Goal: Book appointment/travel/reservation

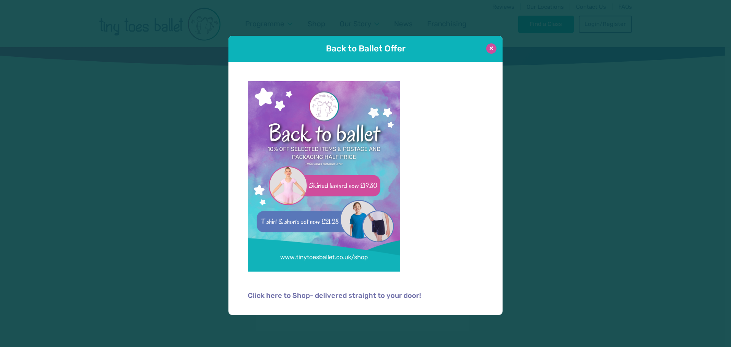
type input "**********"
click at [492, 48] on button at bounding box center [491, 48] width 10 height 10
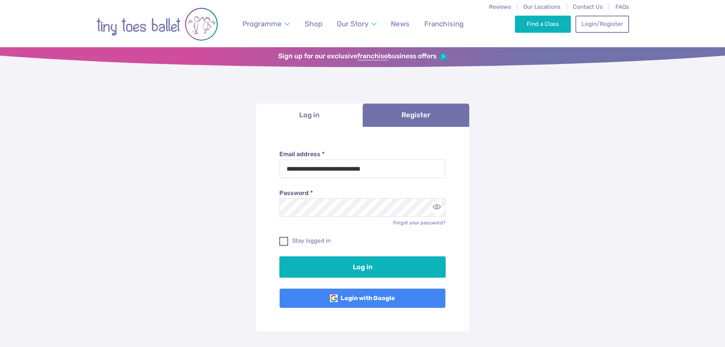
click at [285, 241] on span at bounding box center [284, 242] width 8 height 7
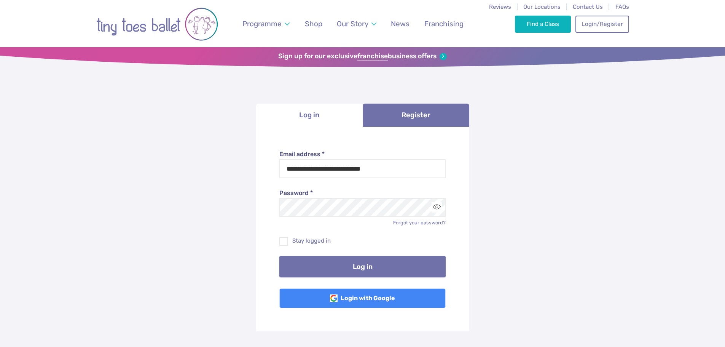
click at [325, 270] on button "Log in" at bounding box center [363, 266] width 166 height 21
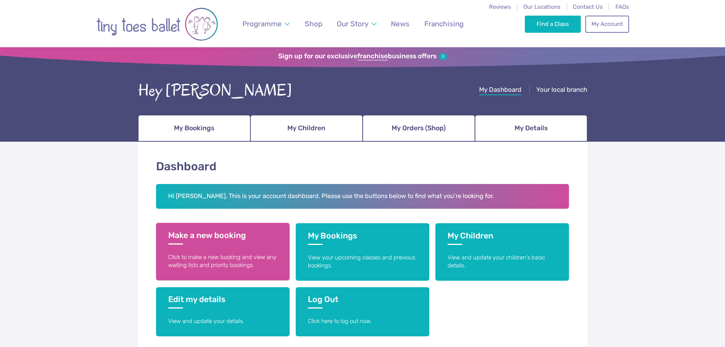
click at [223, 235] on h3 "Make a new booking" at bounding box center [222, 237] width 109 height 14
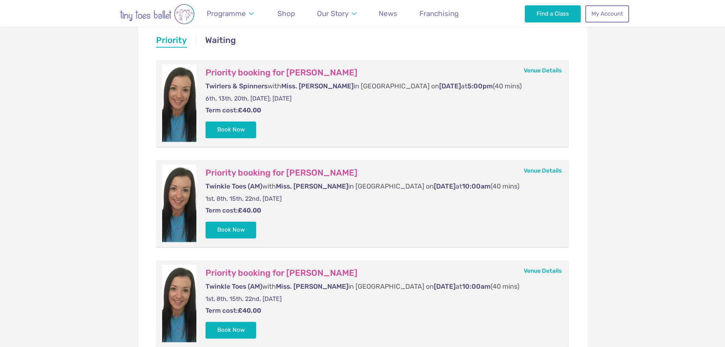
scroll to position [190, 0]
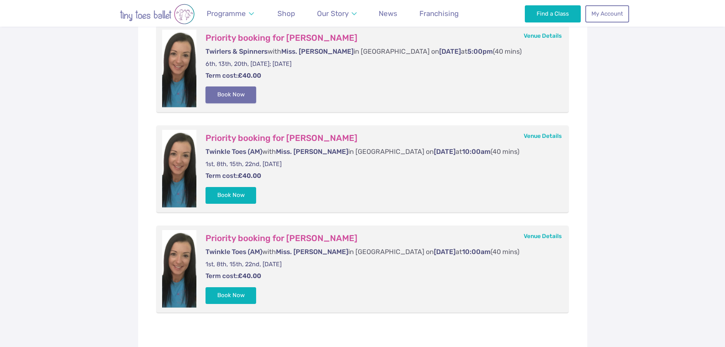
click at [235, 92] on button "Book Now" at bounding box center [231, 94] width 51 height 17
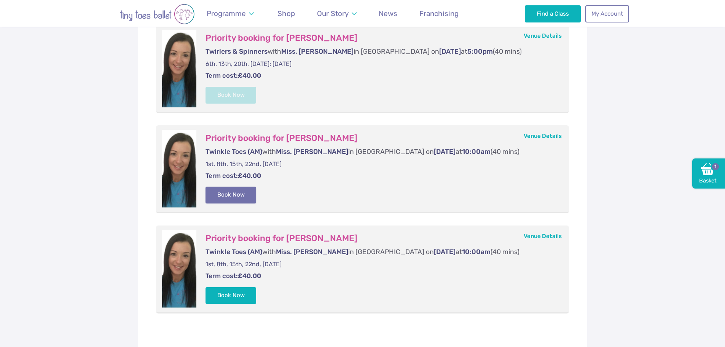
click at [244, 196] on button "Book Now" at bounding box center [231, 195] width 51 height 17
click at [234, 298] on button "Book Now" at bounding box center [231, 295] width 51 height 17
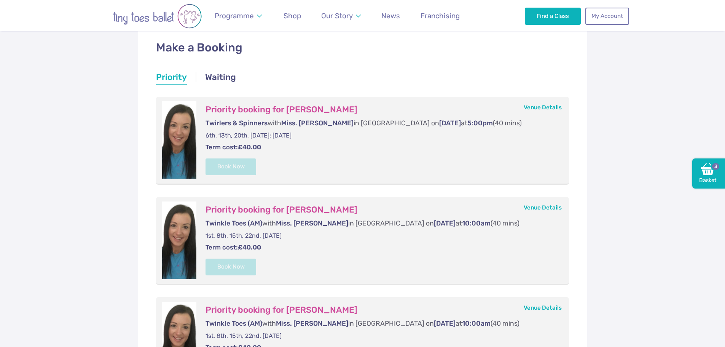
scroll to position [0, 0]
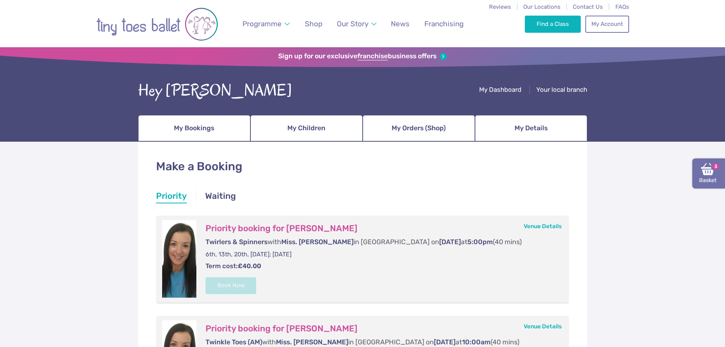
click at [712, 180] on link "Basket 3" at bounding box center [709, 173] width 33 height 30
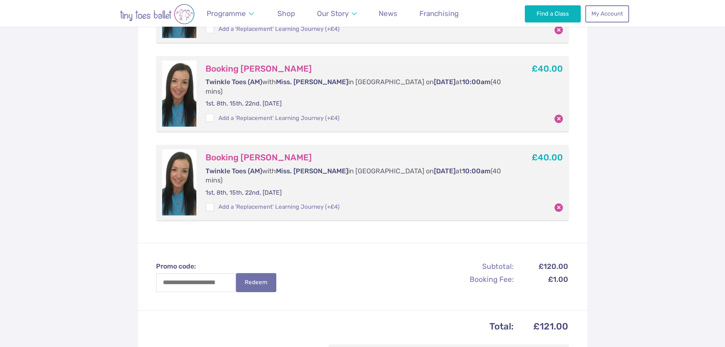
scroll to position [38, 0]
